Goal: Transaction & Acquisition: Purchase product/service

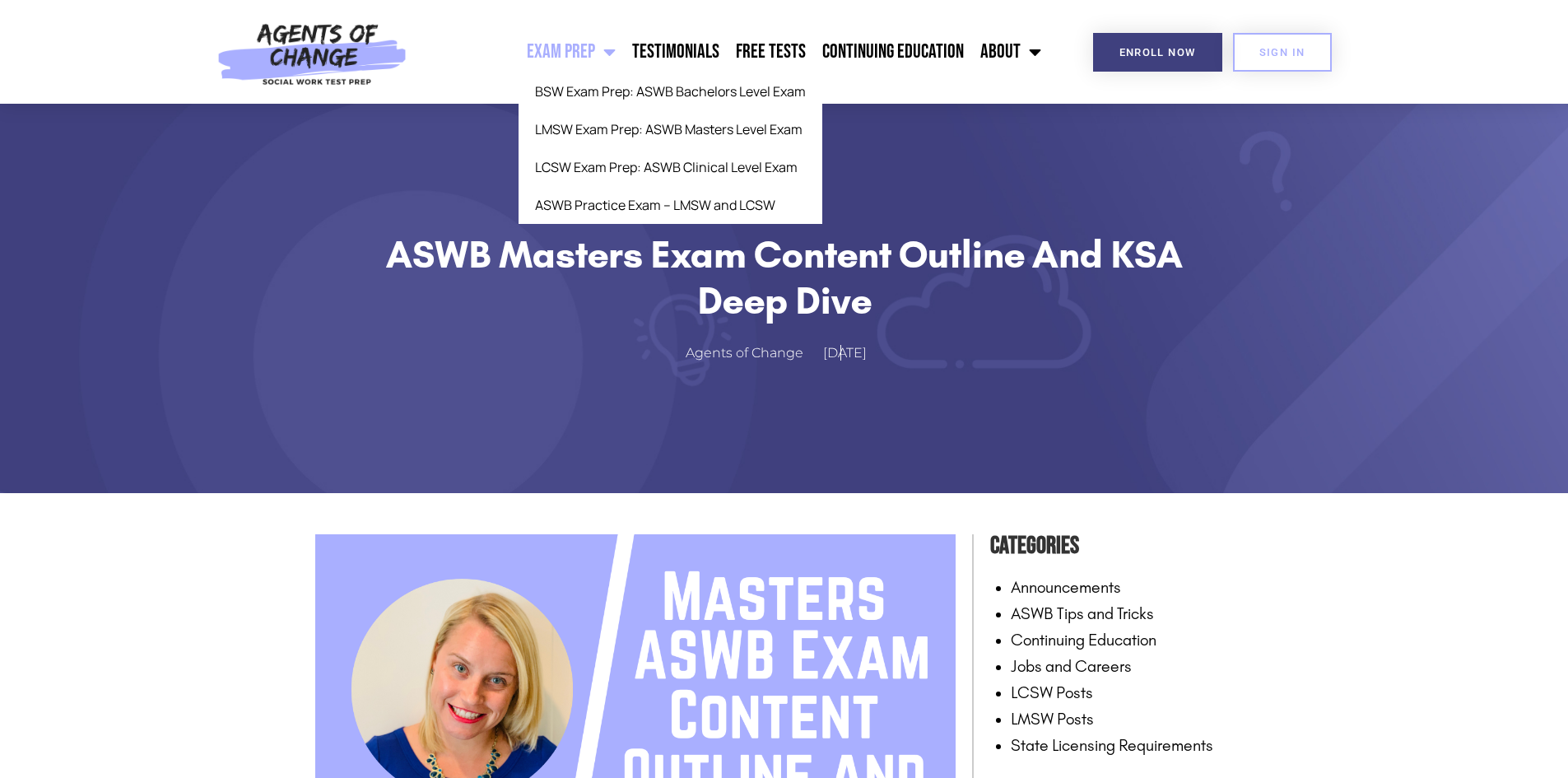
click at [599, 54] on link "Exam Prep" at bounding box center [571, 52] width 105 height 42
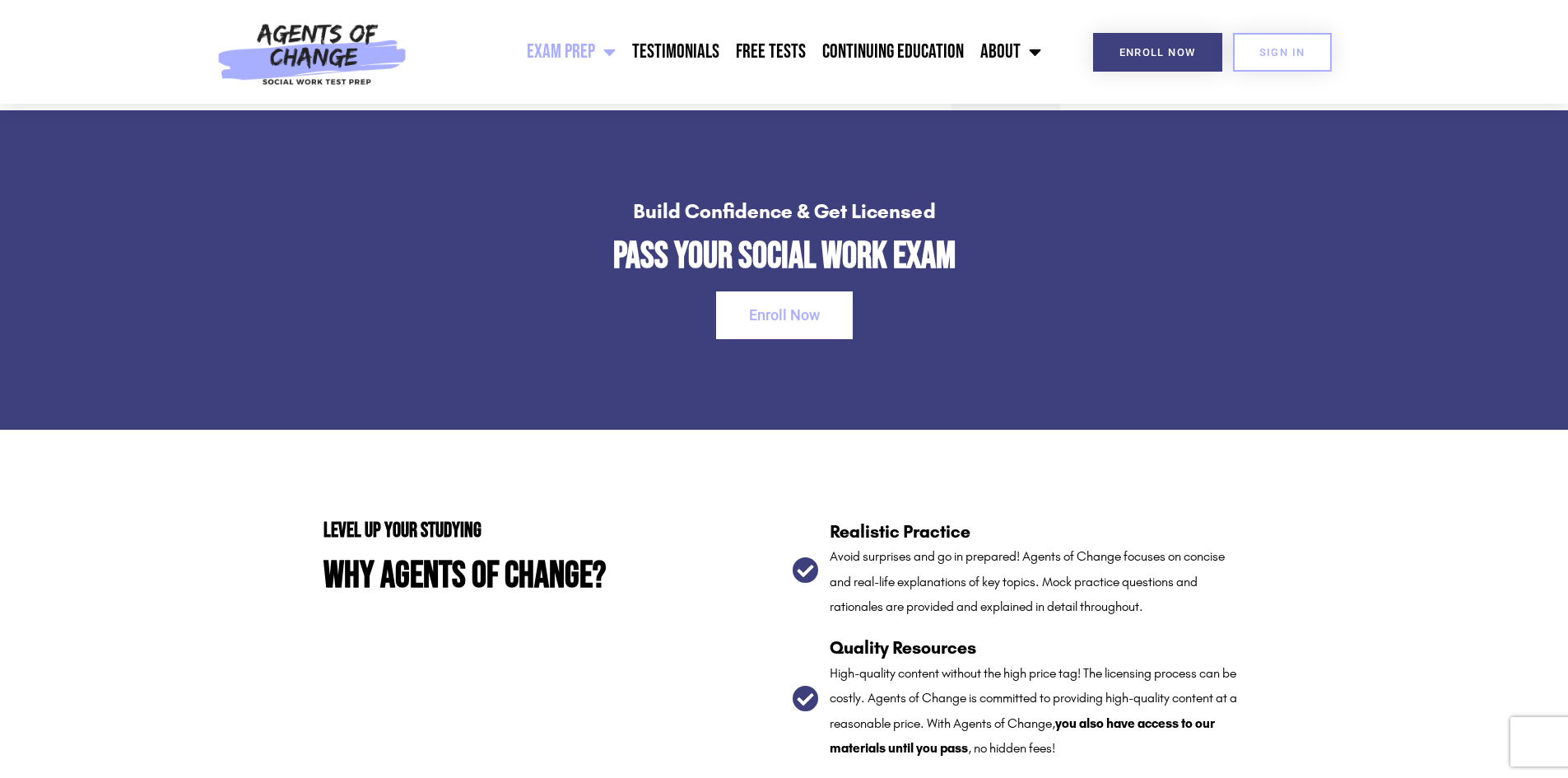
scroll to position [2388, 0]
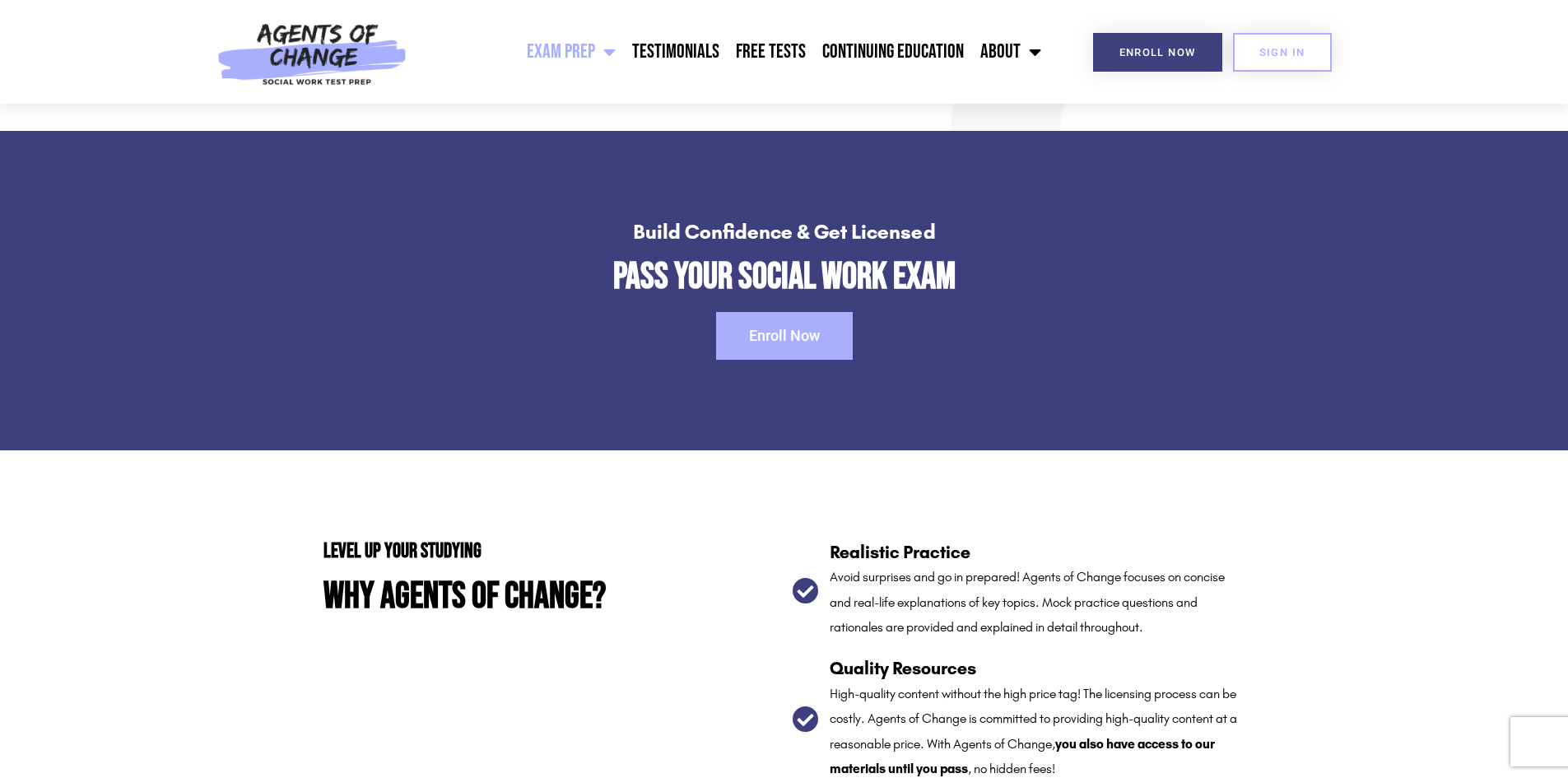
click at [774, 332] on span "Enroll Now" at bounding box center [784, 336] width 71 height 15
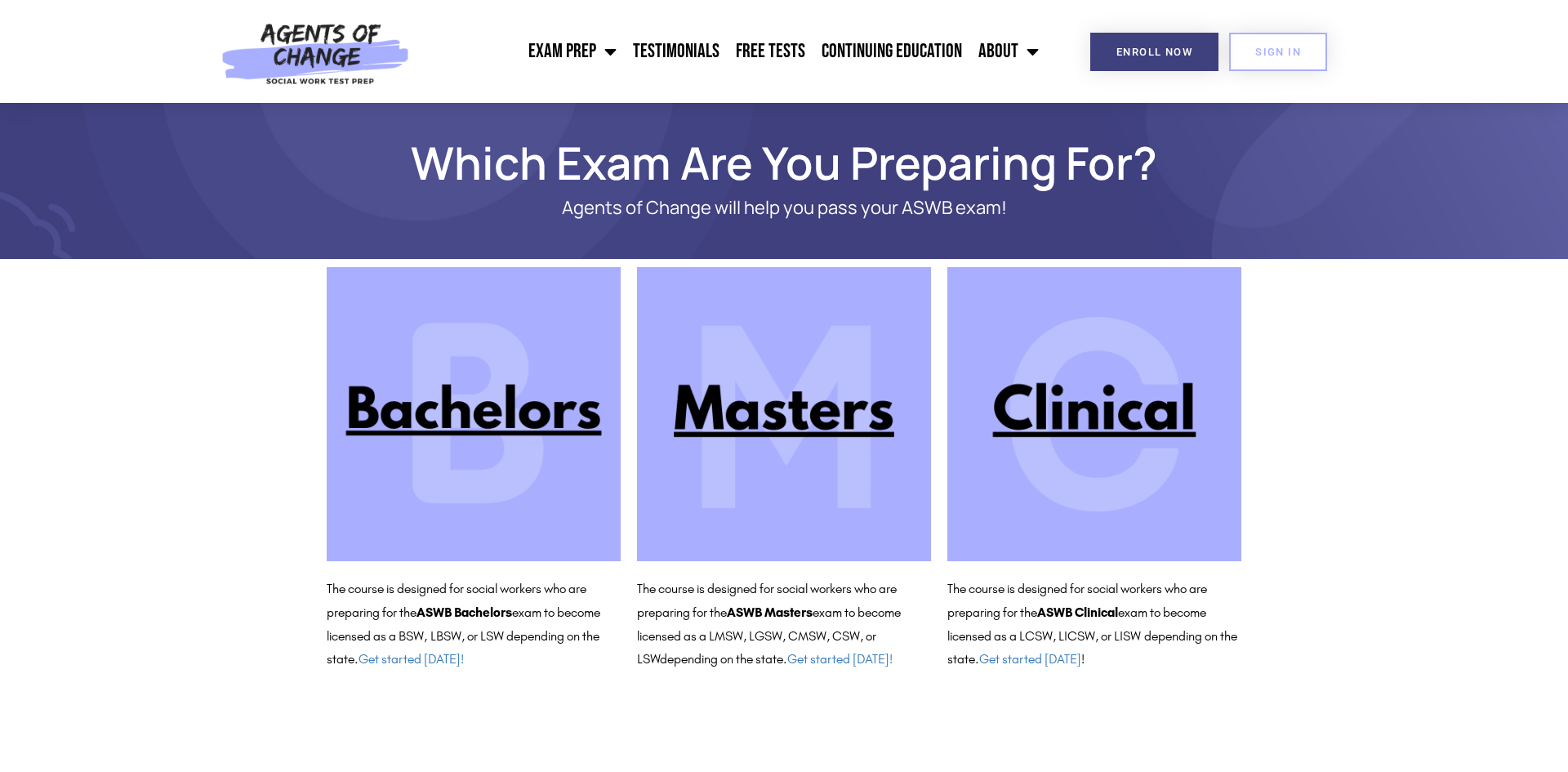
click at [770, 359] on img at bounding box center [783, 414] width 294 height 294
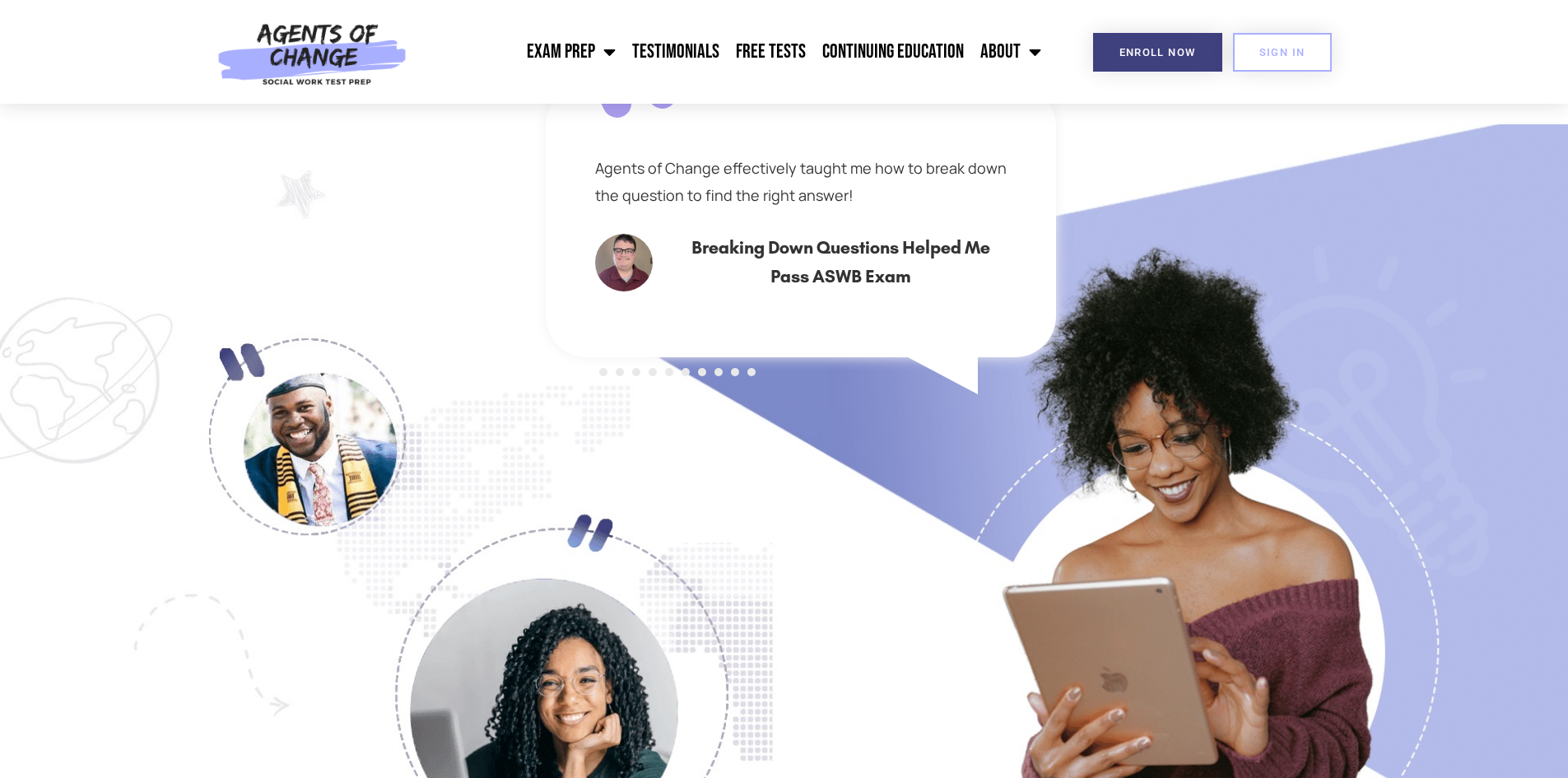
scroll to position [1152, 0]
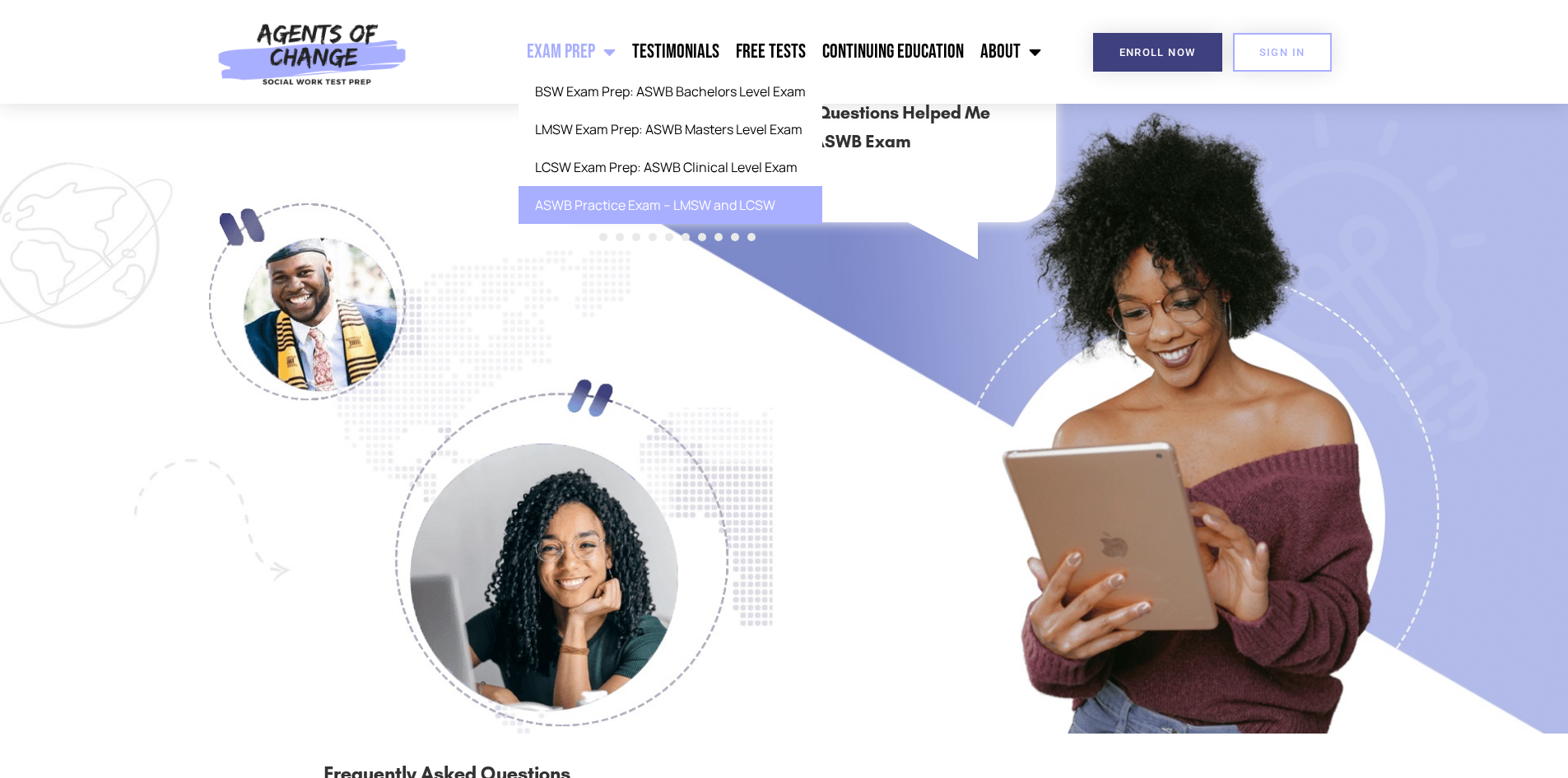
click at [646, 205] on link "ASWB Practice Exam – LMSW and LCSW" at bounding box center [671, 205] width 304 height 38
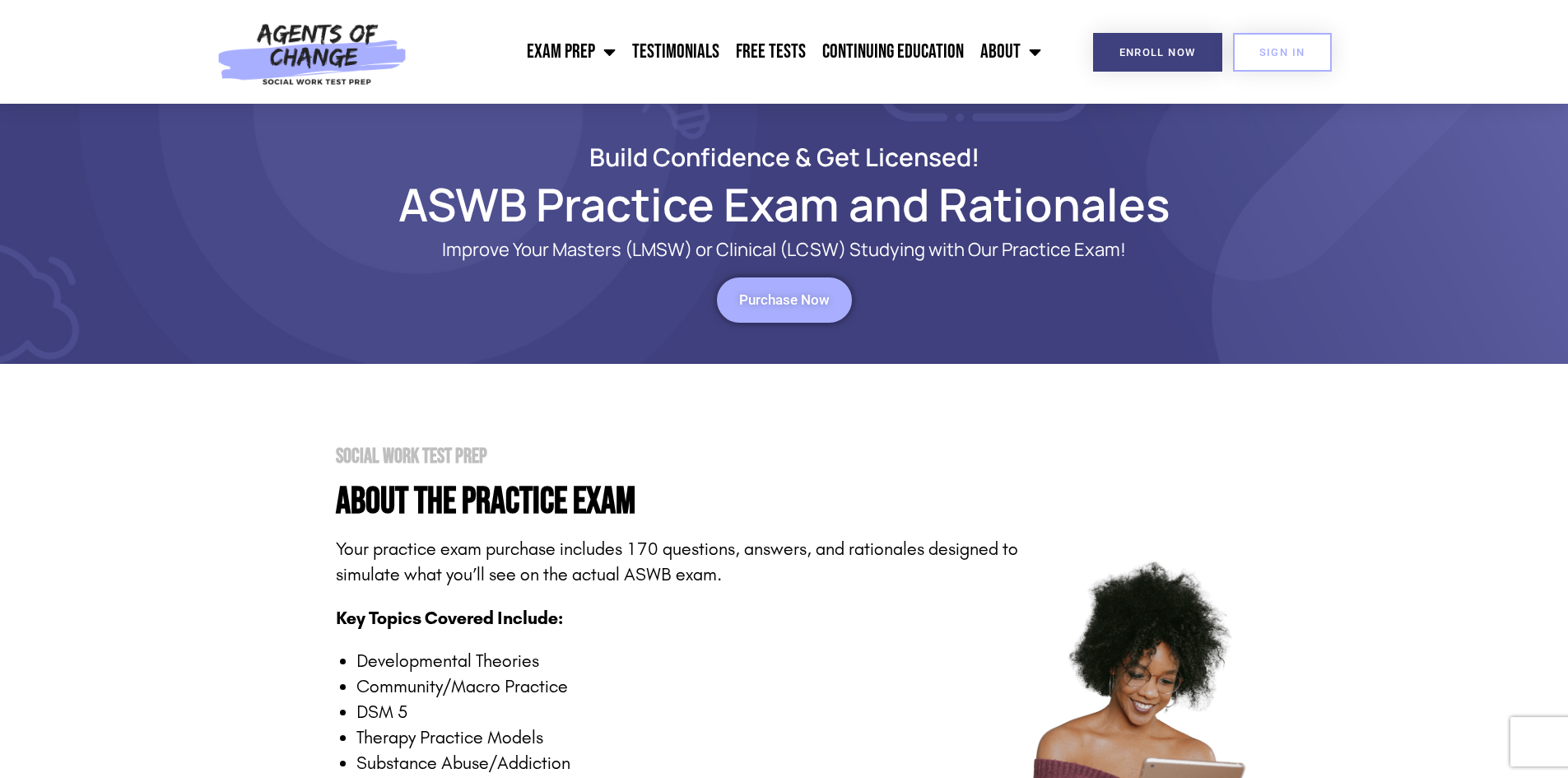
click at [780, 304] on span "Purchase Now" at bounding box center [784, 300] width 90 height 14
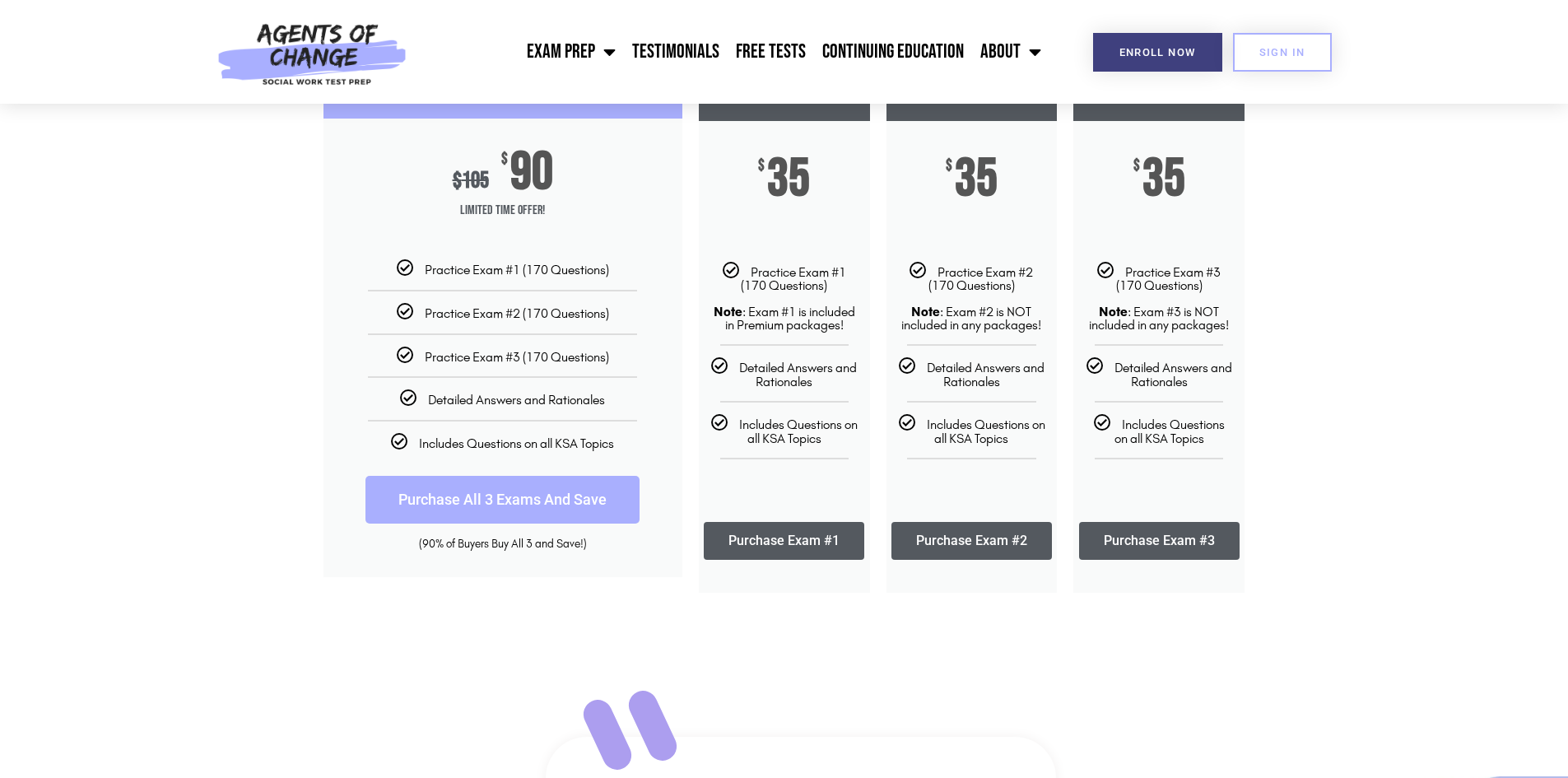
scroll to position [82, 0]
